Goal: Task Accomplishment & Management: Manage account settings

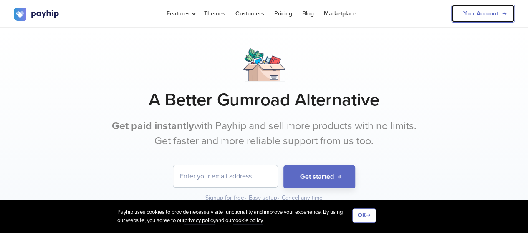
click at [467, 14] on link "Your Account" at bounding box center [483, 14] width 63 height 18
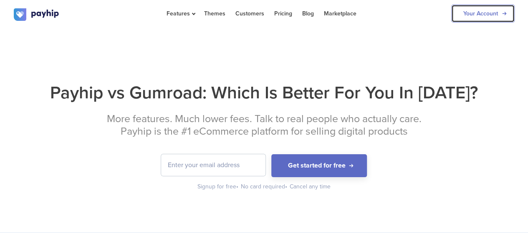
click at [473, 13] on link "Your Account" at bounding box center [483, 14] width 63 height 18
click at [477, 19] on link "Your Account" at bounding box center [483, 14] width 63 height 18
click at [460, 10] on link "Your Account" at bounding box center [483, 14] width 63 height 18
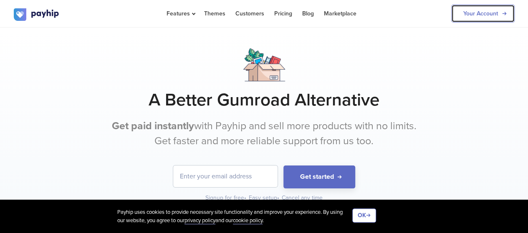
click at [468, 20] on link "Your Account" at bounding box center [483, 14] width 63 height 18
click at [482, 19] on link "Your Account" at bounding box center [483, 14] width 63 height 18
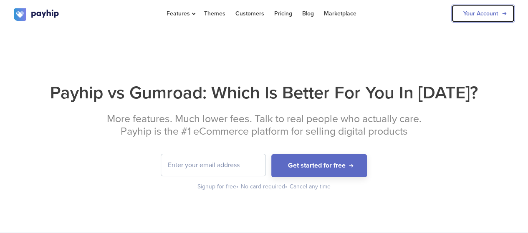
click at [469, 17] on link "Your Account" at bounding box center [483, 14] width 63 height 18
click at [477, 12] on link "Your Account" at bounding box center [483, 14] width 63 height 18
click at [502, 16] on link "Your Account" at bounding box center [483, 14] width 63 height 18
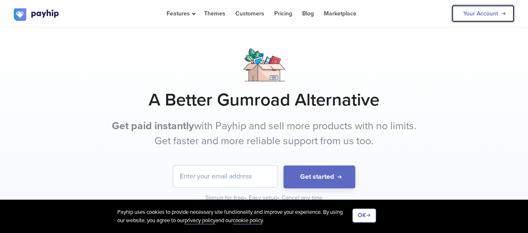
click at [467, 15] on link "Your Account" at bounding box center [483, 14] width 63 height 18
